Goal: Task Accomplishment & Management: Manage account settings

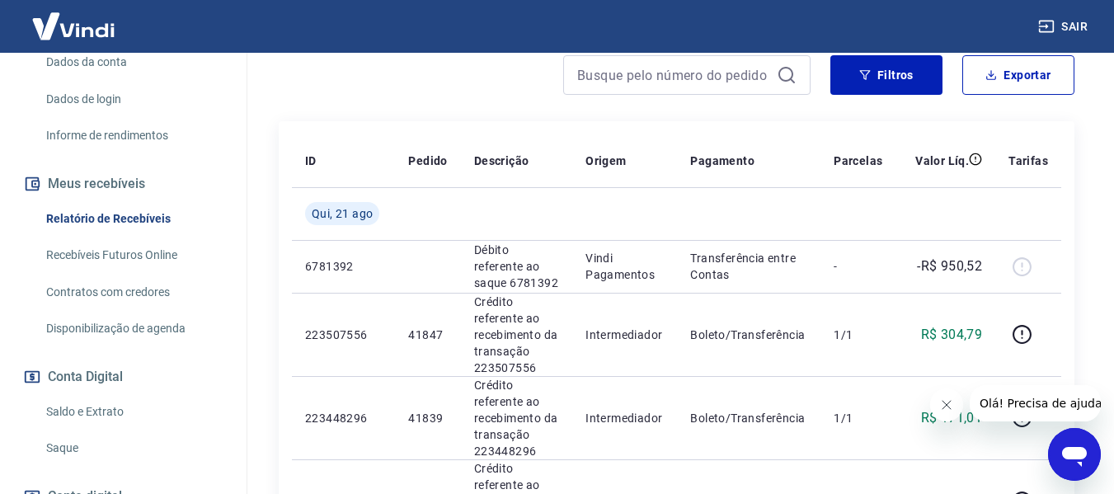
scroll to position [330, 0]
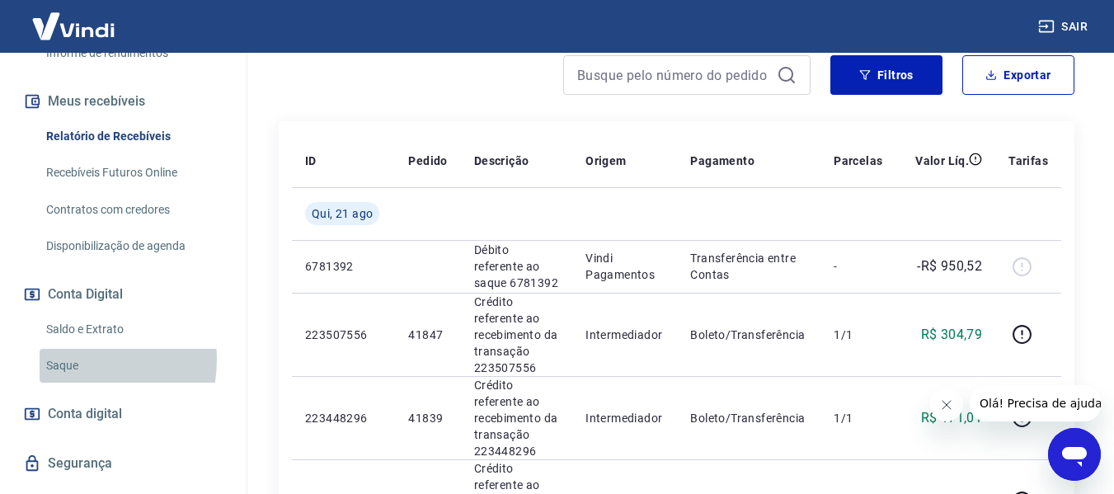
click at [67, 359] on link "Saque" at bounding box center [133, 366] width 187 height 34
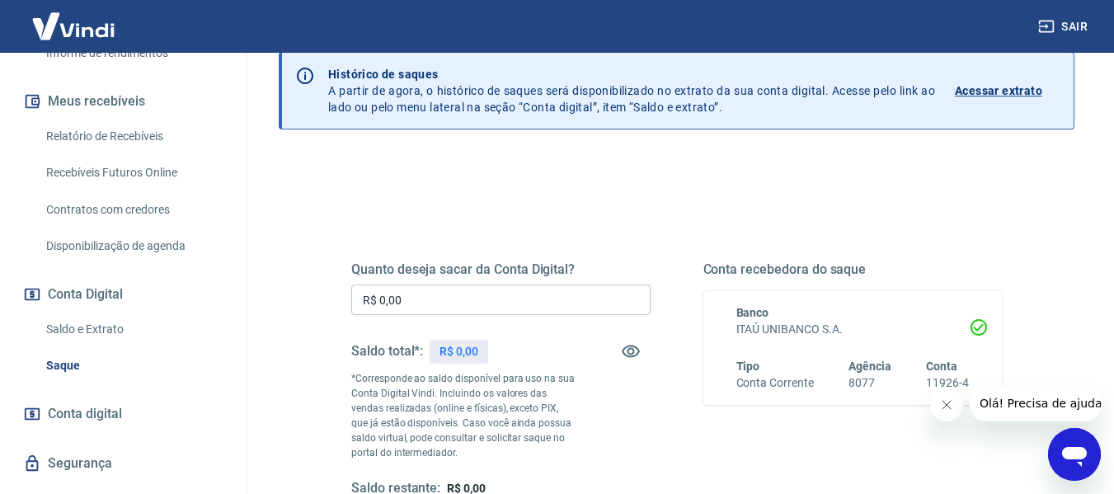
scroll to position [165, 0]
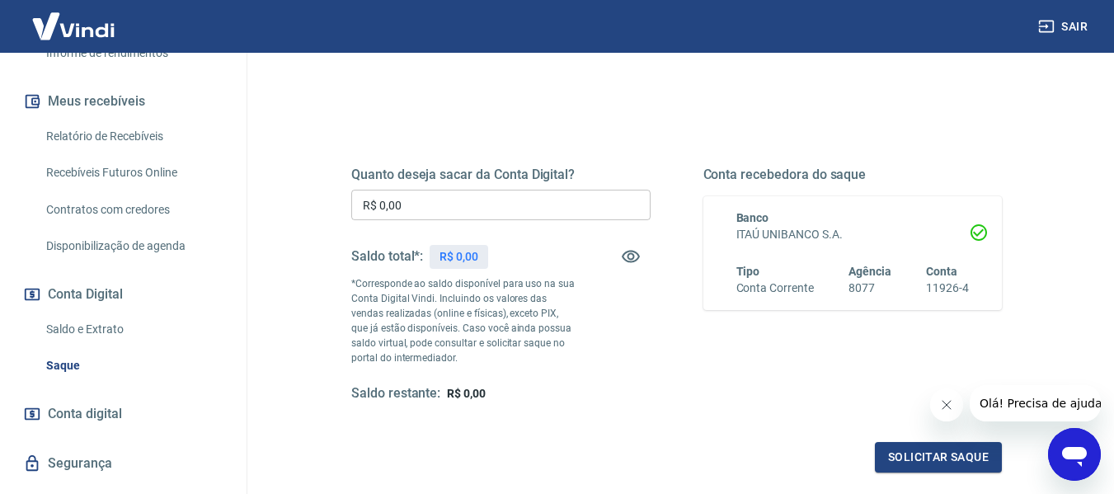
click at [458, 212] on input "R$ 0,00" at bounding box center [500, 205] width 299 height 31
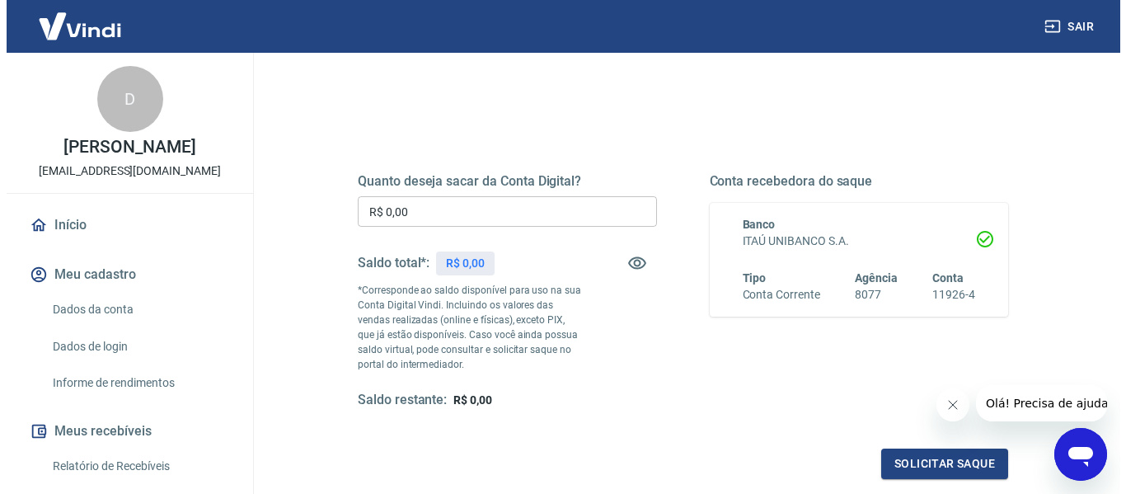
scroll to position [165, 0]
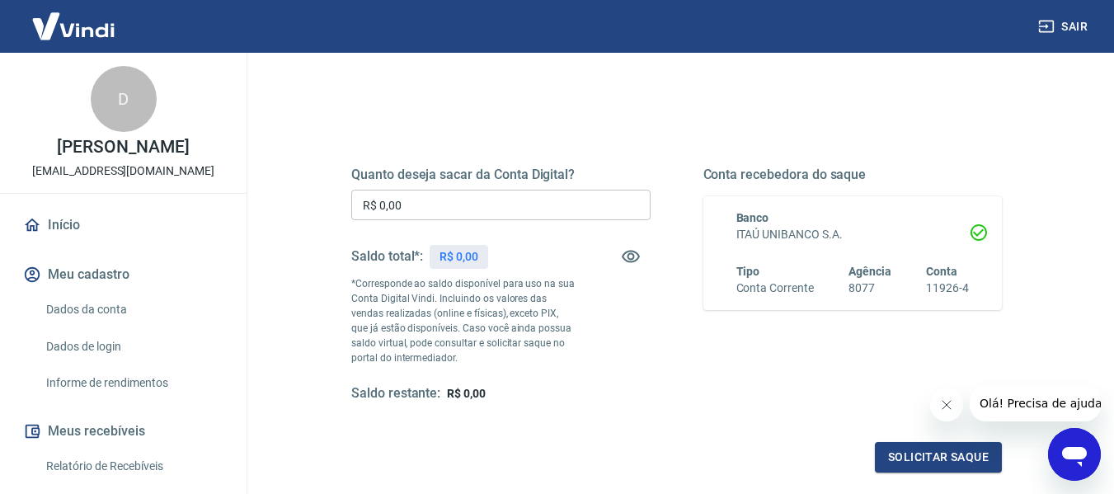
click at [429, 389] on h5 "Saldo restante:" at bounding box center [395, 393] width 89 height 17
click at [428, 288] on p "*Corresponde ao saldo disponível para uso na sua Conta Digital Vindi. Incluindo…" at bounding box center [463, 320] width 224 height 89
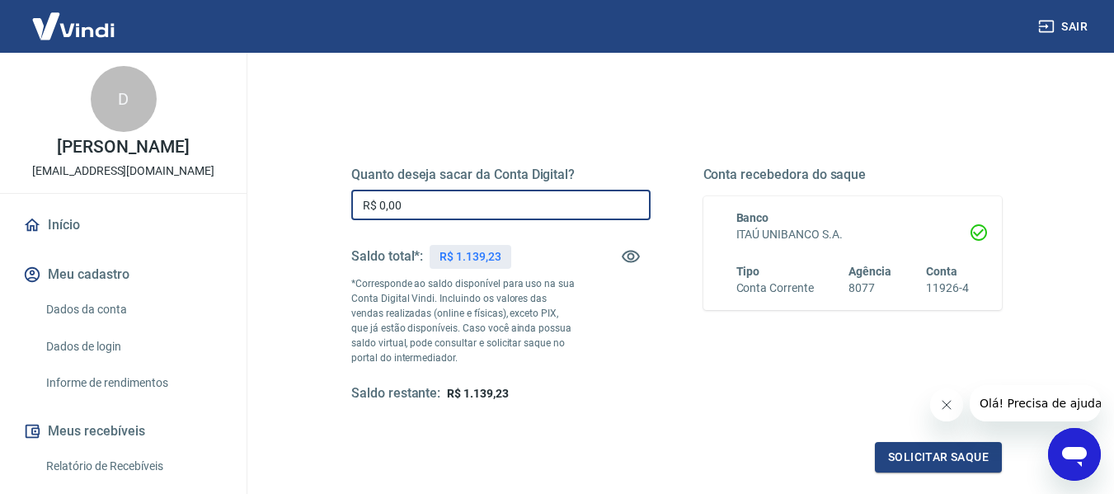
click at [425, 200] on input "R$ 0,00" at bounding box center [500, 205] width 299 height 31
type input "R$ 950,52"
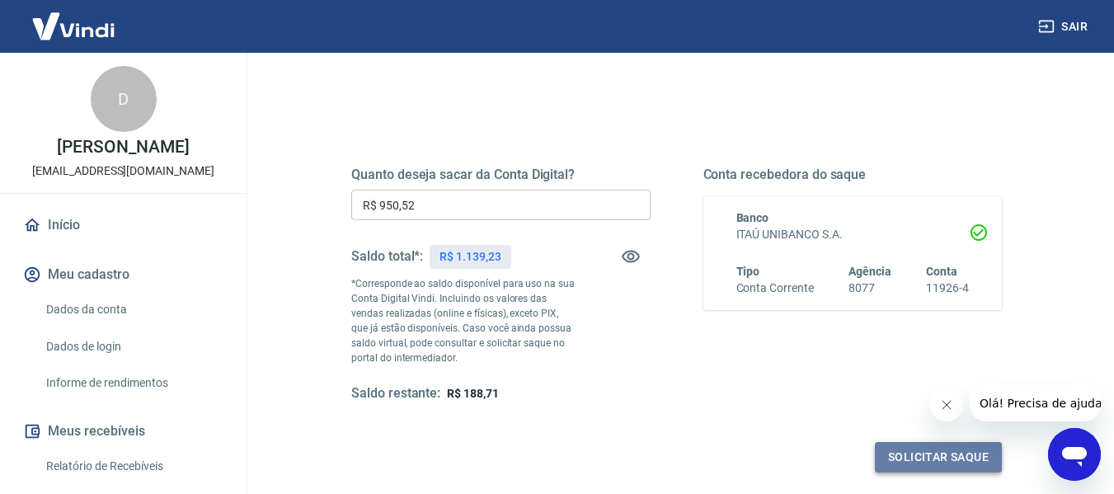
click at [925, 457] on button "Solicitar saque" at bounding box center [938, 457] width 127 height 31
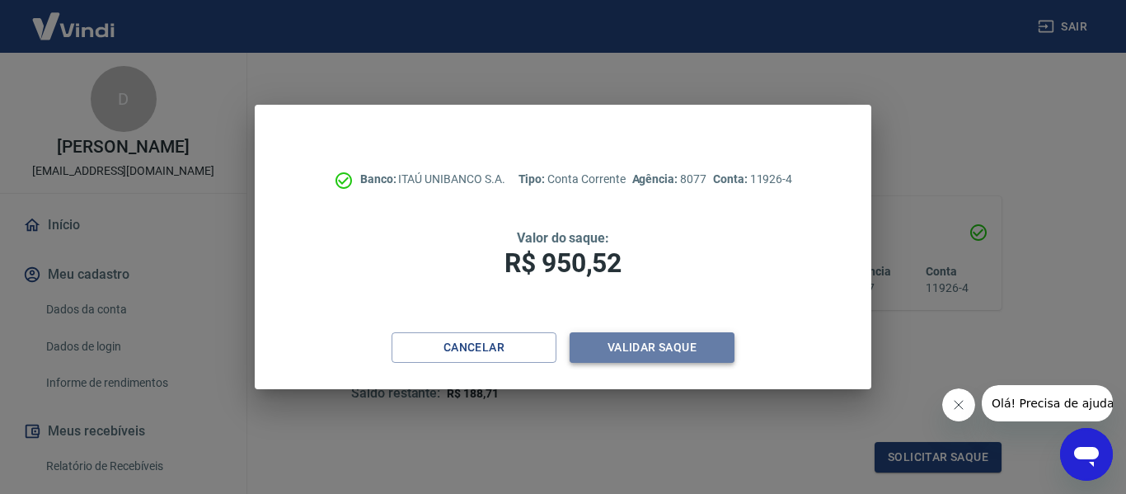
click at [660, 350] on button "Validar saque" at bounding box center [652, 347] width 165 height 31
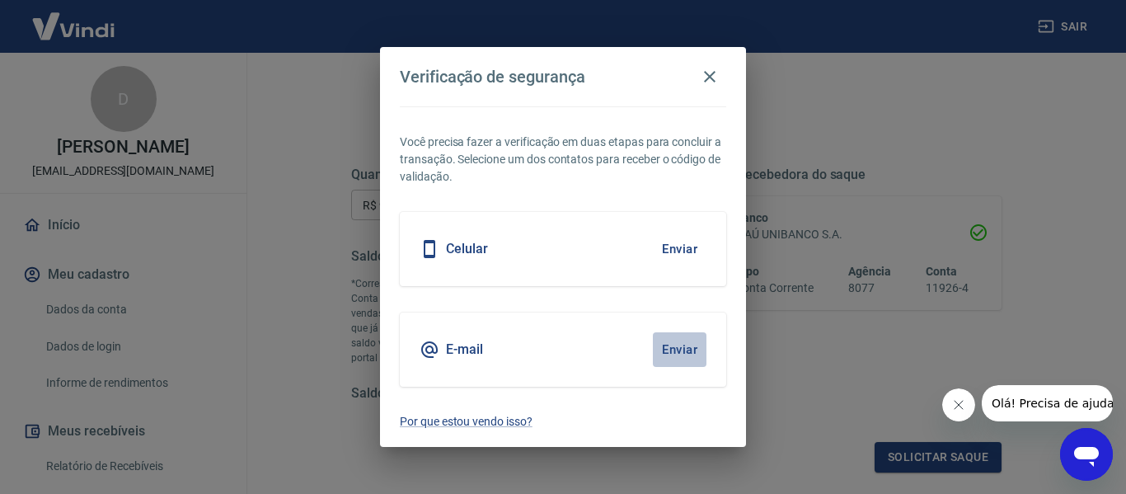
click at [678, 348] on button "Enviar" at bounding box center [680, 349] width 54 height 35
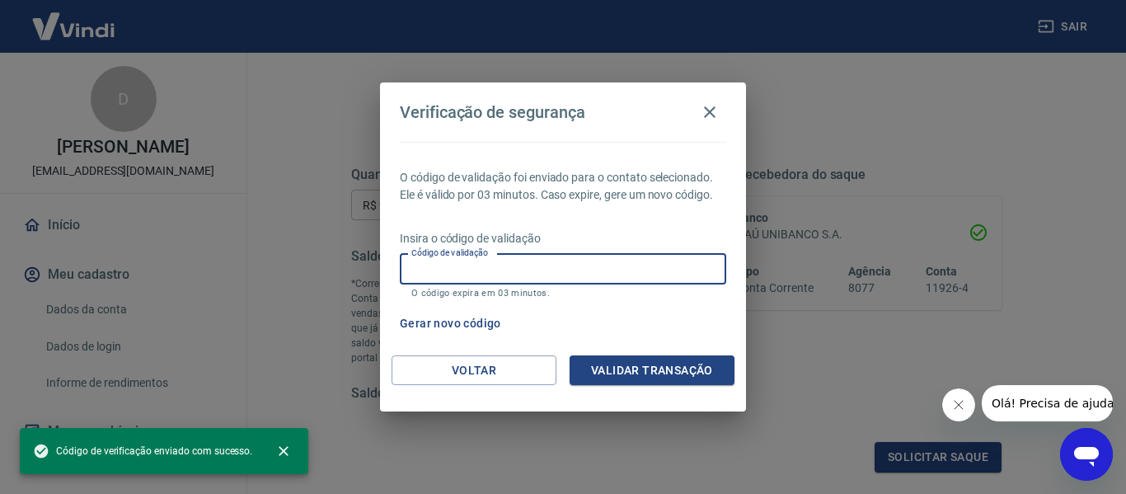
click at [604, 257] on input "Código de validação" at bounding box center [563, 269] width 326 height 31
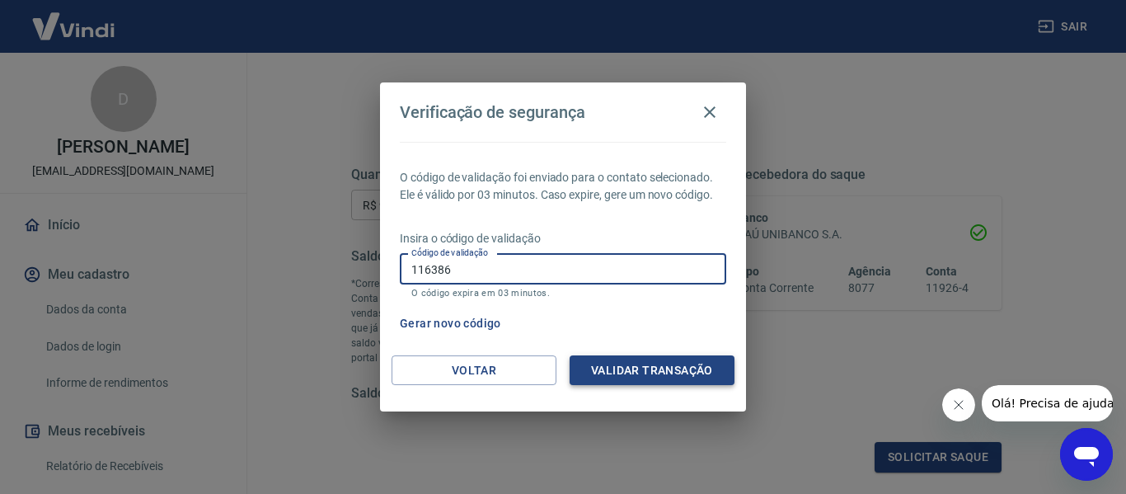
type input "116386"
click at [644, 377] on button "Validar transação" at bounding box center [652, 370] width 165 height 31
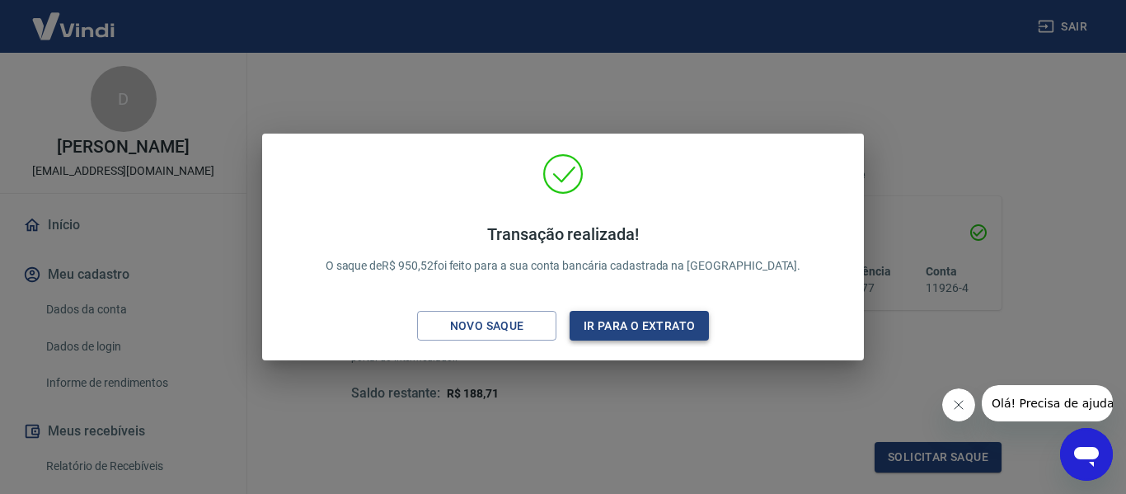
click at [657, 336] on button "Ir para o extrato" at bounding box center [639, 326] width 139 height 31
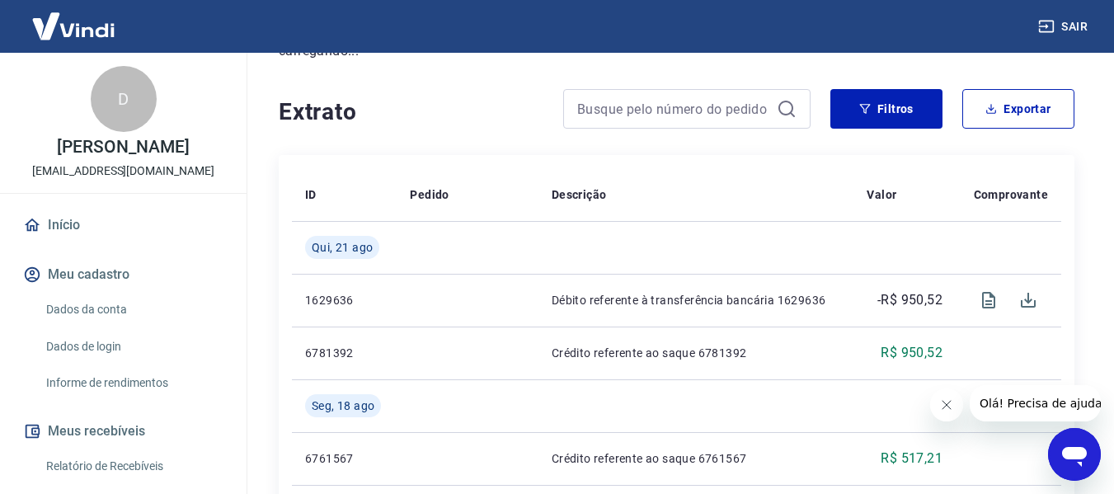
scroll to position [247, 0]
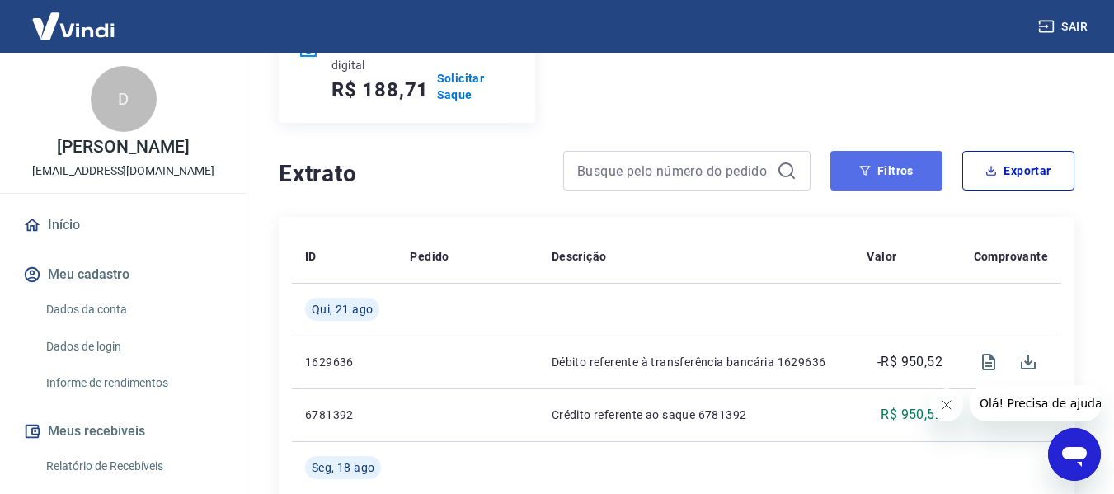
click at [857, 167] on button "Filtros" at bounding box center [886, 171] width 112 height 40
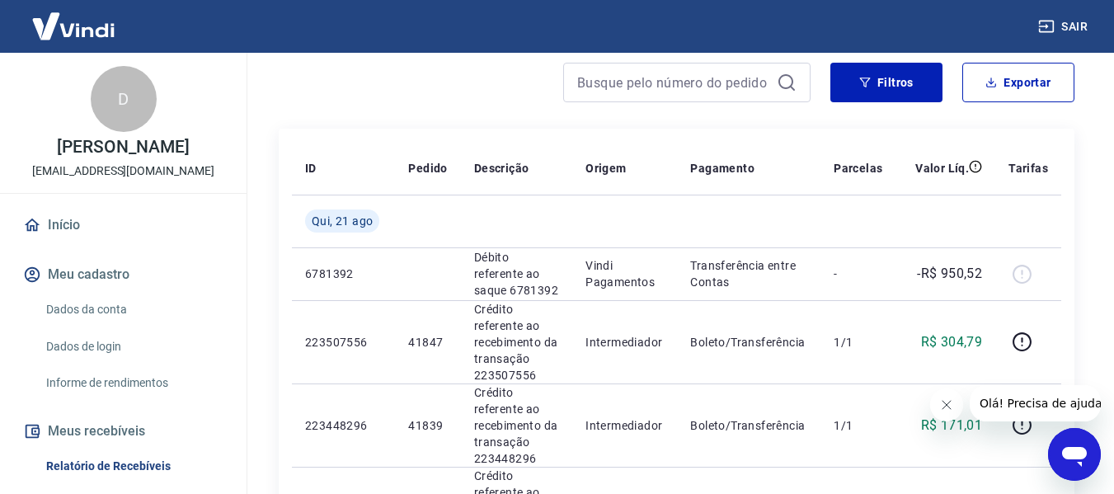
scroll to position [247, 0]
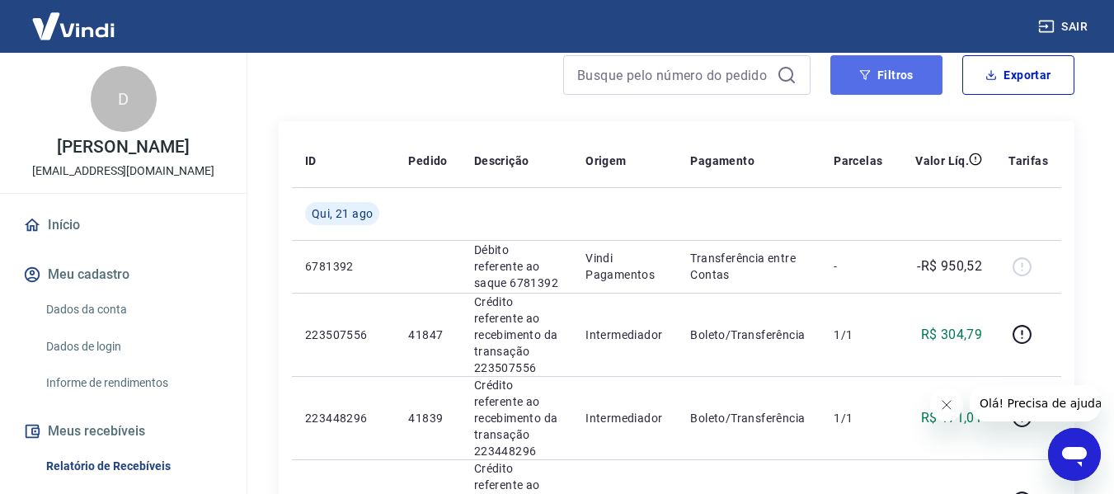
click at [885, 77] on button "Filtros" at bounding box center [886, 75] width 112 height 40
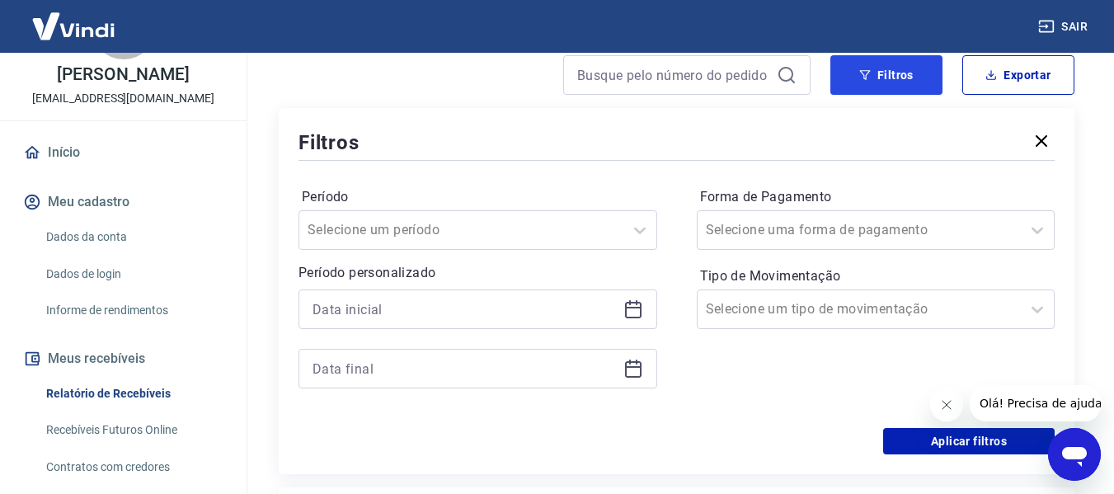
scroll to position [165, 0]
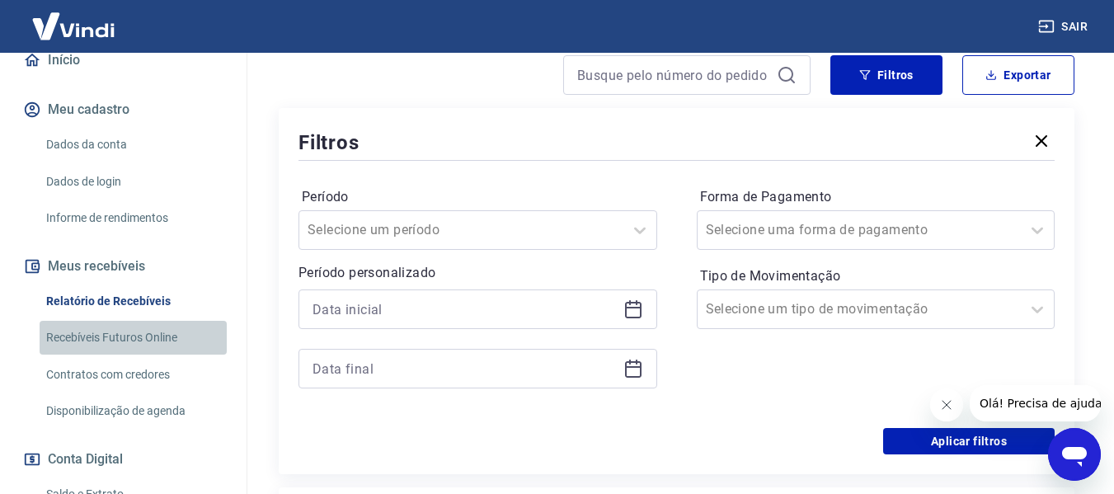
click at [134, 334] on link "Recebíveis Futuros Online" at bounding box center [133, 338] width 187 height 34
